Goal: Task Accomplishment & Management: Manage account settings

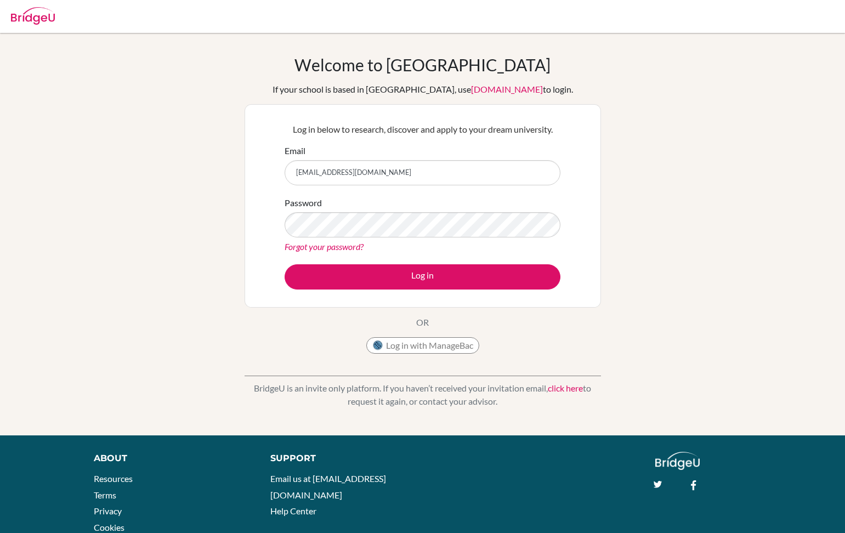
type input "[EMAIL_ADDRESS][DOMAIN_NAME]"
click at [422, 276] on button "Log in" at bounding box center [423, 276] width 276 height 25
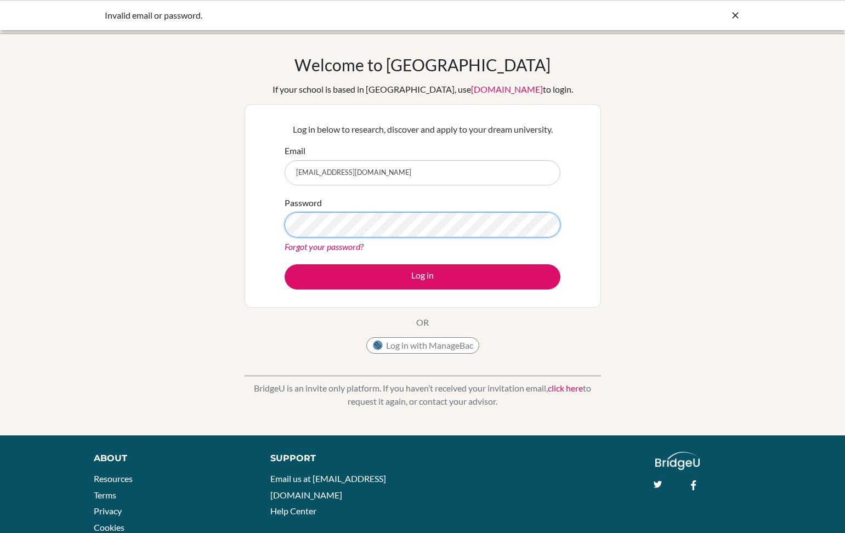
click at [422, 276] on button "Log in" at bounding box center [423, 276] width 276 height 25
click at [338, 244] on link "Forgot your password?" at bounding box center [324, 246] width 79 height 10
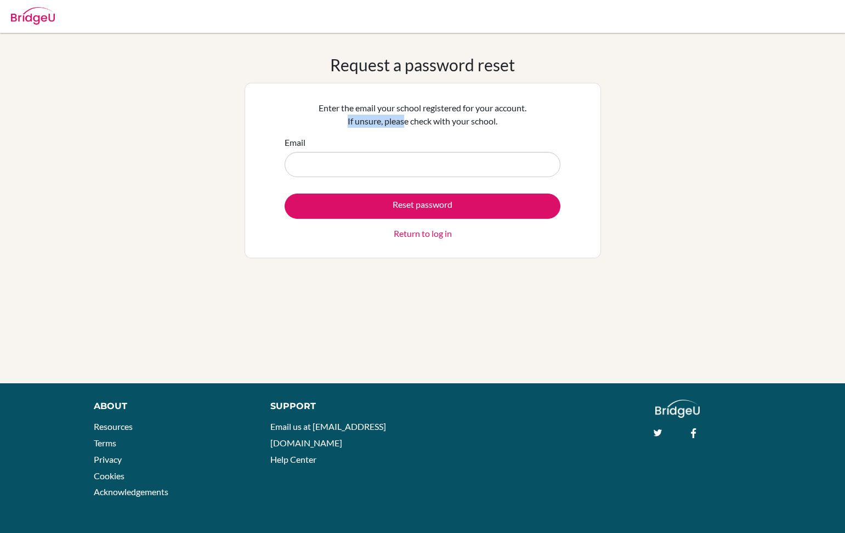
drag, startPoint x: 337, startPoint y: 113, endPoint x: 403, endPoint y: 121, distance: 66.3
click at [403, 121] on p "Enter the email your school registered for your account. If unsure, please chec…" at bounding box center [423, 114] width 276 height 26
click at [415, 121] on p "Enter the email your school registered for your account. If unsure, please chec…" at bounding box center [423, 114] width 276 height 26
click at [336, 167] on input "Email" at bounding box center [423, 164] width 276 height 25
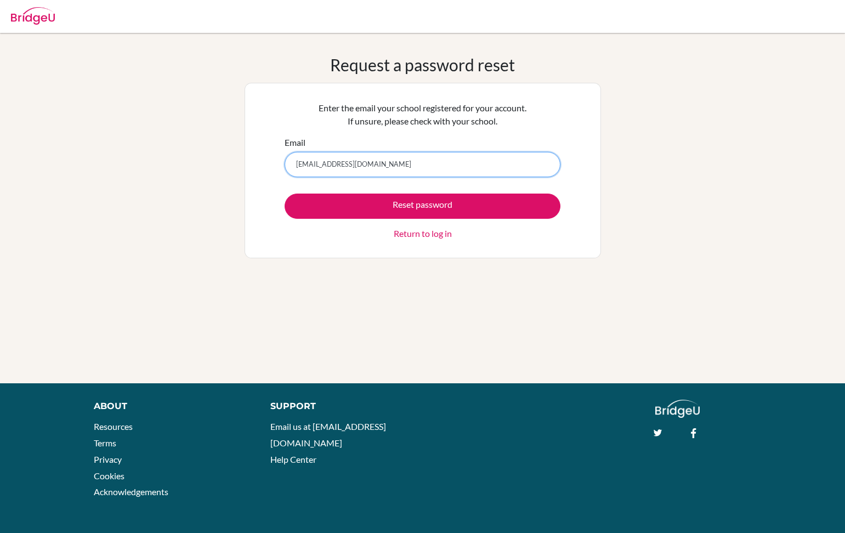
type input "[EMAIL_ADDRESS][DOMAIN_NAME]"
click at [422, 206] on button "Reset password" at bounding box center [423, 206] width 276 height 25
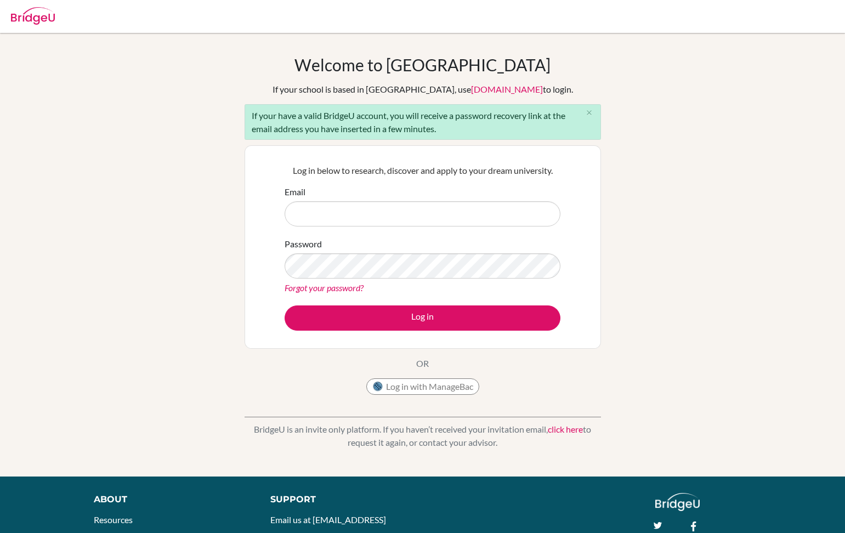
click at [261, 202] on div "Log in below to research, discover and apply to your dream university. Email Pa…" at bounding box center [423, 247] width 357 height 204
click at [323, 217] on input "Email" at bounding box center [423, 213] width 276 height 25
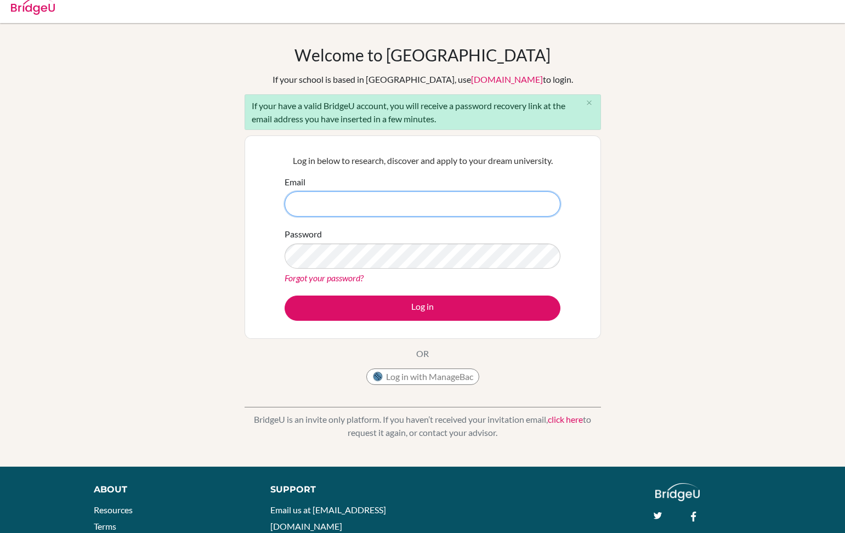
click at [358, 205] on input "Email" at bounding box center [423, 203] width 276 height 25
type input "mannatchauhan@gmail.com"
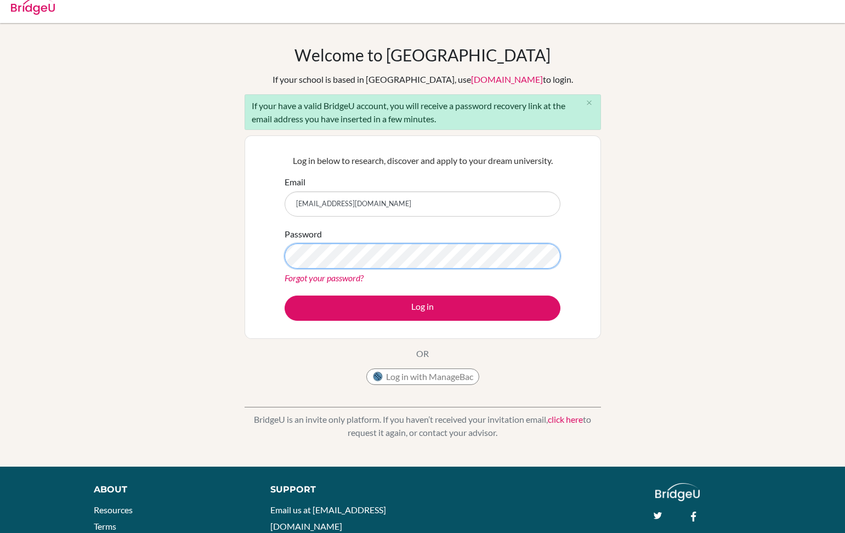
click at [422, 308] on button "Log in" at bounding box center [423, 308] width 276 height 25
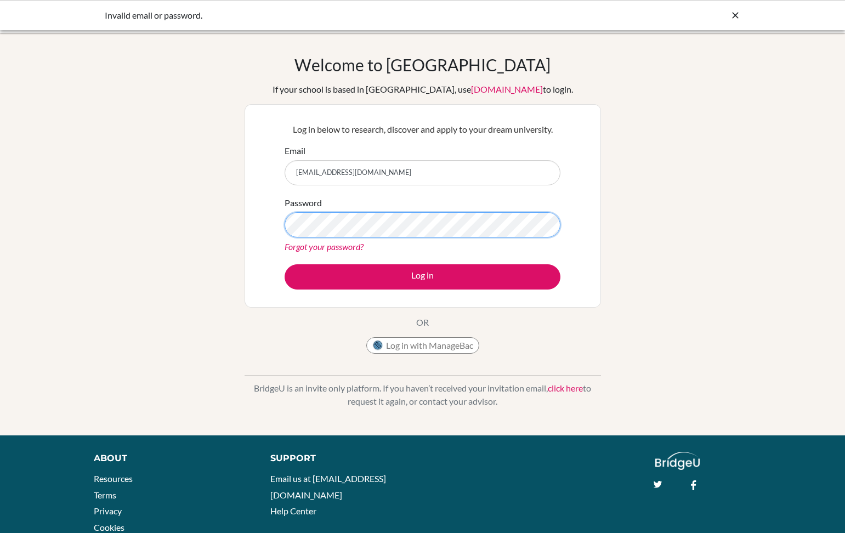
click at [422, 276] on button "Log in" at bounding box center [423, 276] width 276 height 25
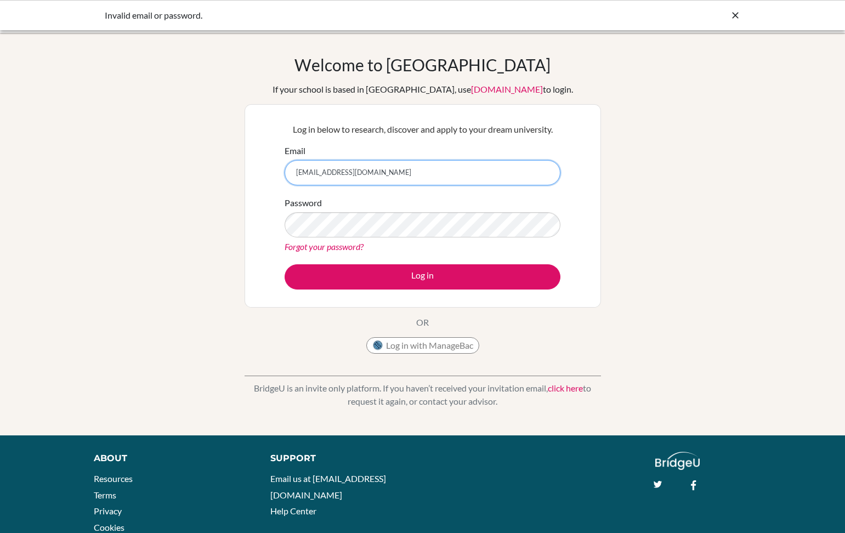
drag, startPoint x: 405, startPoint y: 175, endPoint x: 330, endPoint y: 174, distance: 74.6
click at [330, 174] on input "[EMAIL_ADDRESS][DOMAIN_NAME]" at bounding box center [423, 172] width 276 height 25
type input "[EMAIL_ADDRESS][DOMAIN_NAME]"
click at [225, 199] on div "Welcome to [GEOGRAPHIC_DATA] If your school is based in [GEOGRAPHIC_DATA], use …" at bounding box center [422, 234] width 845 height 359
click at [222, 212] on div "Welcome to BridgeU If your school is based in China, use app.bridge-u.com.cn to…" at bounding box center [422, 234] width 845 height 359
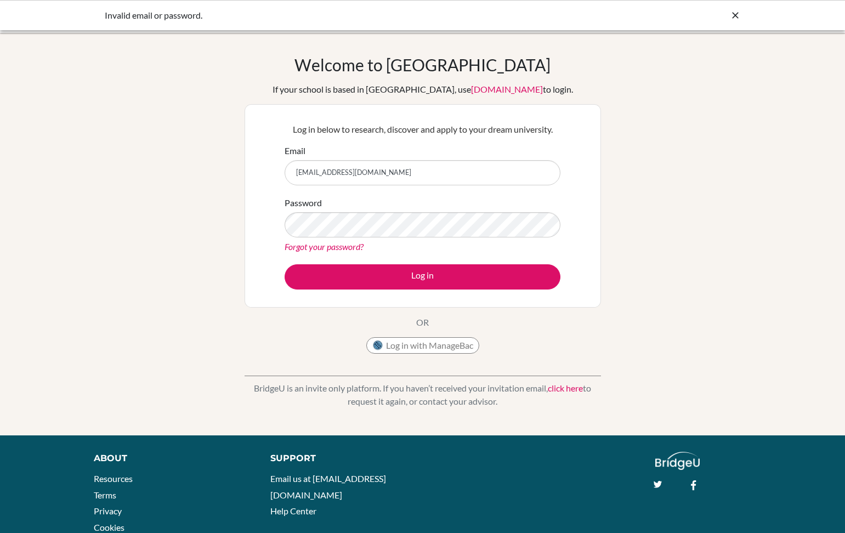
click at [324, 247] on link "Forgot your password?" at bounding box center [324, 246] width 79 height 10
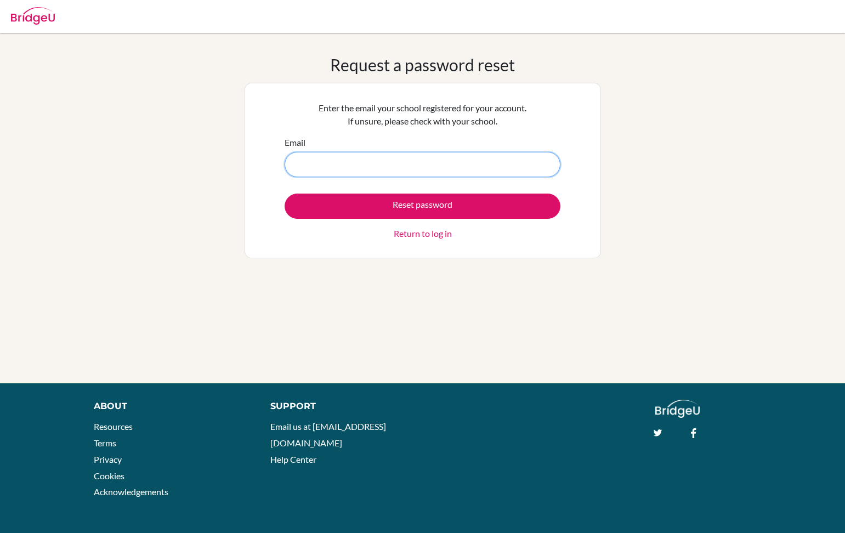
type input "[EMAIL_ADDRESS][DOMAIN_NAME]"
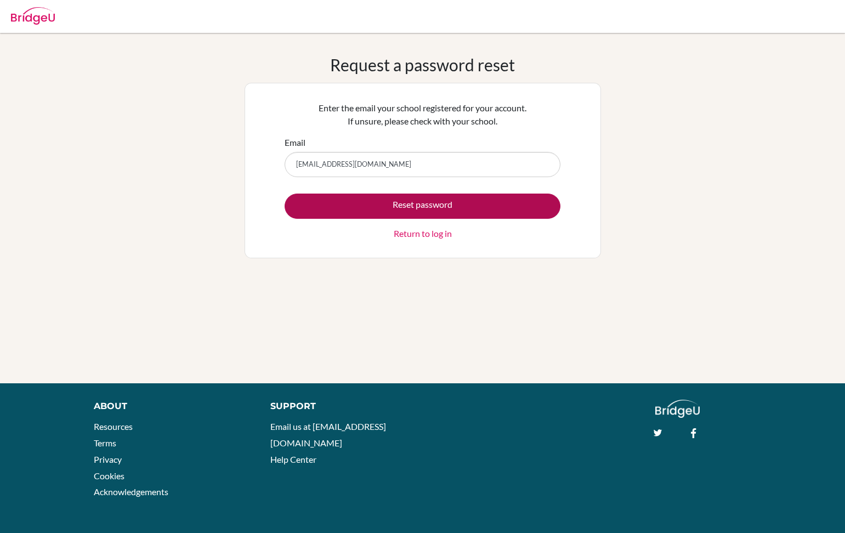
click at [352, 201] on button "Reset password" at bounding box center [423, 206] width 276 height 25
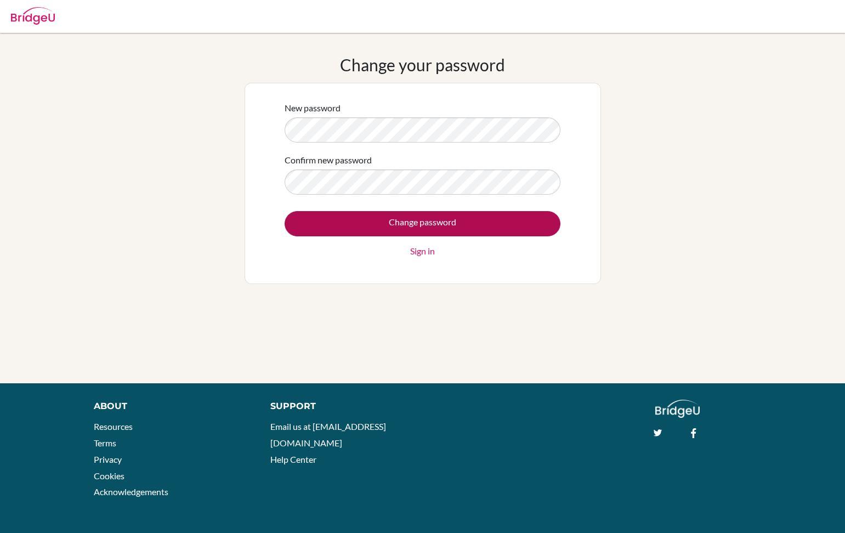
click at [366, 226] on input "Change password" at bounding box center [423, 223] width 276 height 25
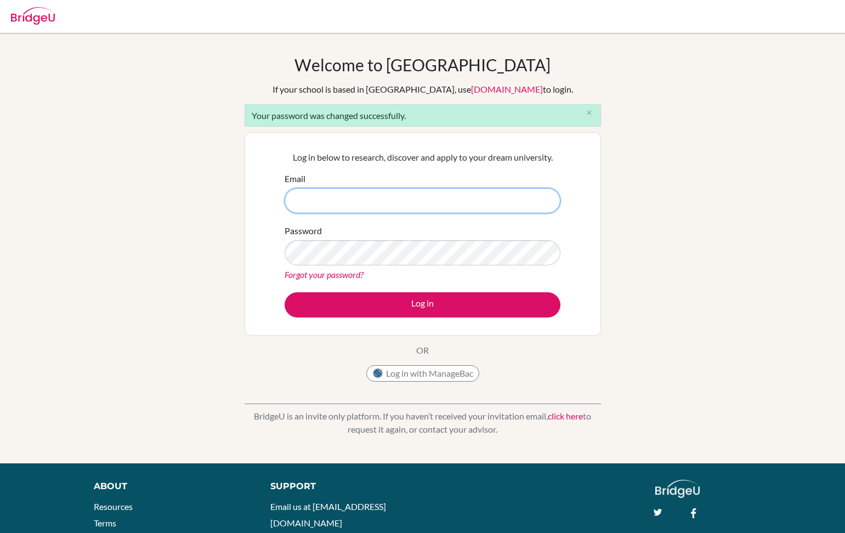
type input "a"
type input "[EMAIL_ADDRESS][DOMAIN_NAME]"
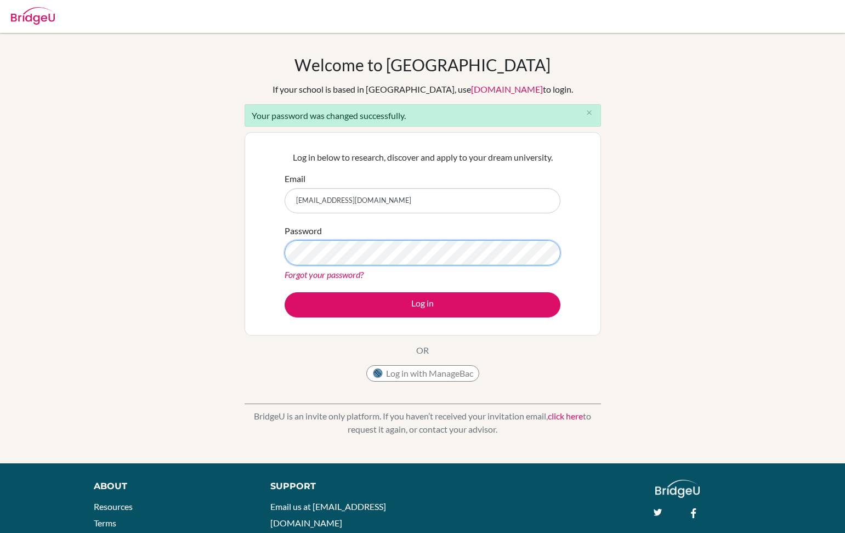
click at [422, 304] on button "Log in" at bounding box center [423, 304] width 276 height 25
